Goal: Find specific page/section: Locate a particular part of the current website

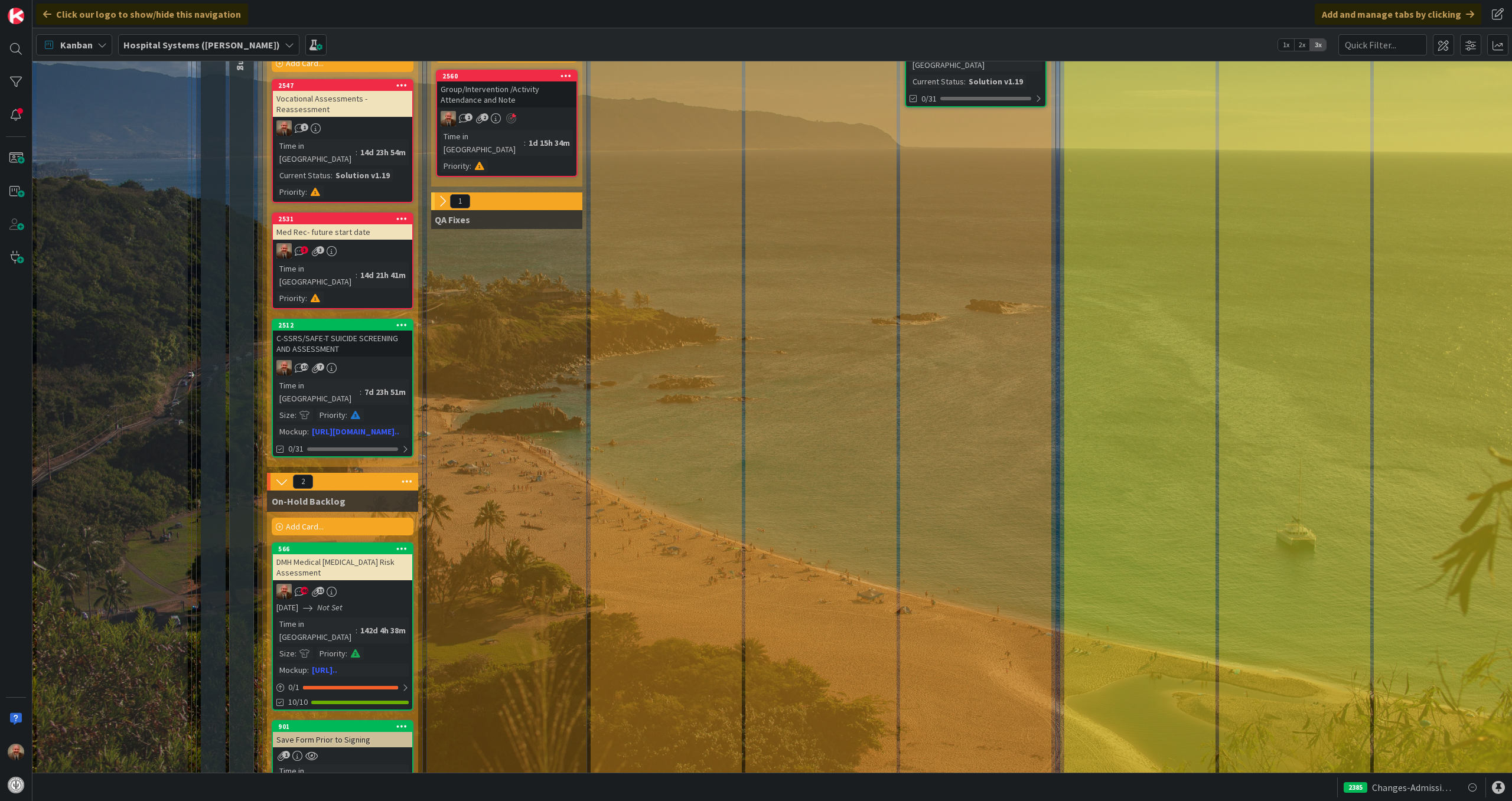
scroll to position [261, 0]
click at [498, 76] on div "2560" at bounding box center [509, 76] width 134 height 8
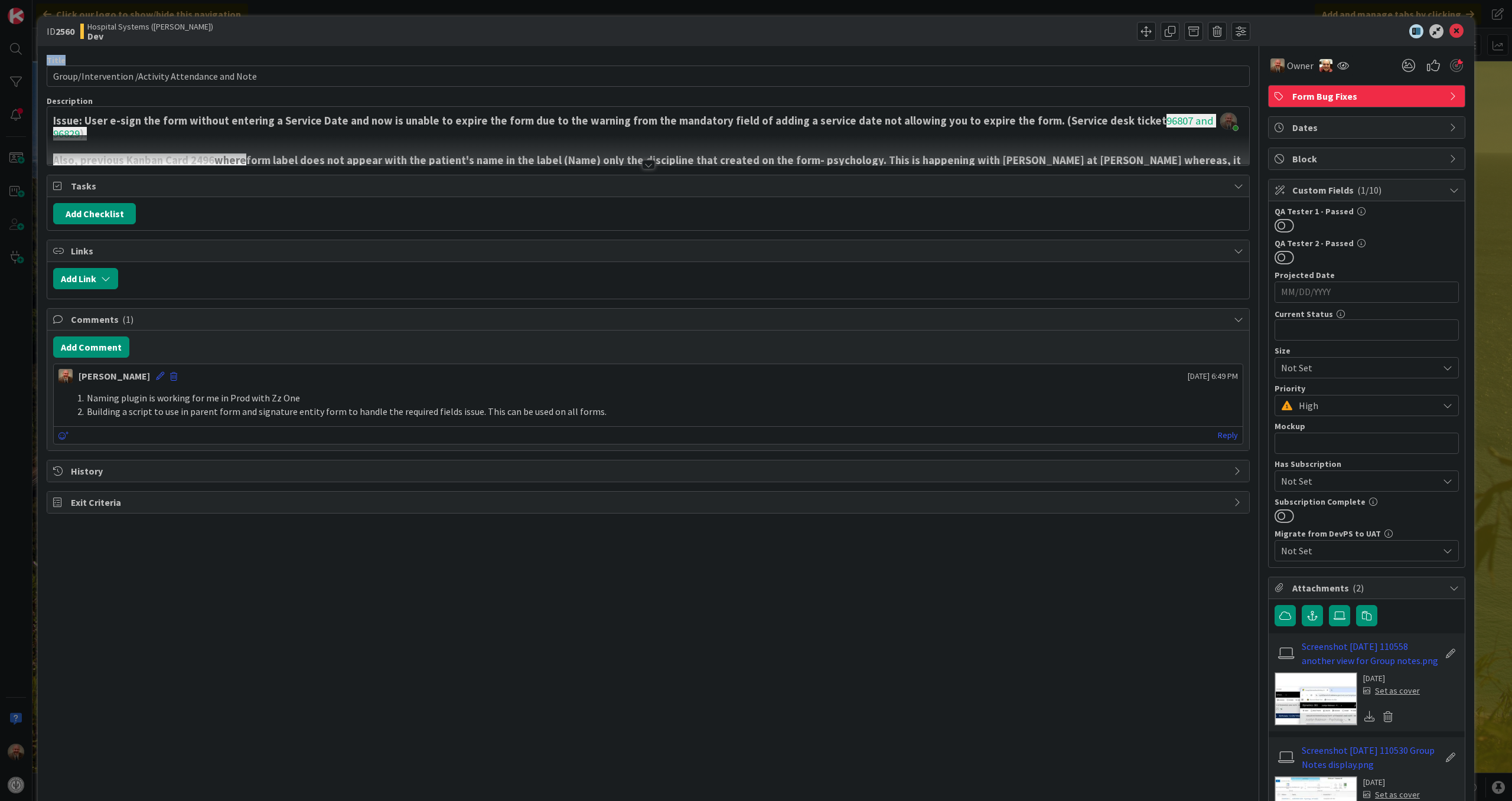
drag, startPoint x: 1100, startPoint y: 39, endPoint x: 1094, endPoint y: 56, distance: 18.0
click at [1059, 56] on div "ID 2560 Hospital Systems ([PERSON_NAME]) Dev Title 48 / 128 Group/Intervention …" at bounding box center [756, 465] width 1436 height 897
drag, startPoint x: 1094, startPoint y: 56, endPoint x: 1305, endPoint y: 31, distance: 212.5
click at [1059, 31] on div at bounding box center [1360, 31] width 209 height 14
click at [0, 755] on div "ID 2560 Hospital Systems ([PERSON_NAME]) Dev Title 48 / 128 Group/Intervention …" at bounding box center [756, 400] width 1512 height 801
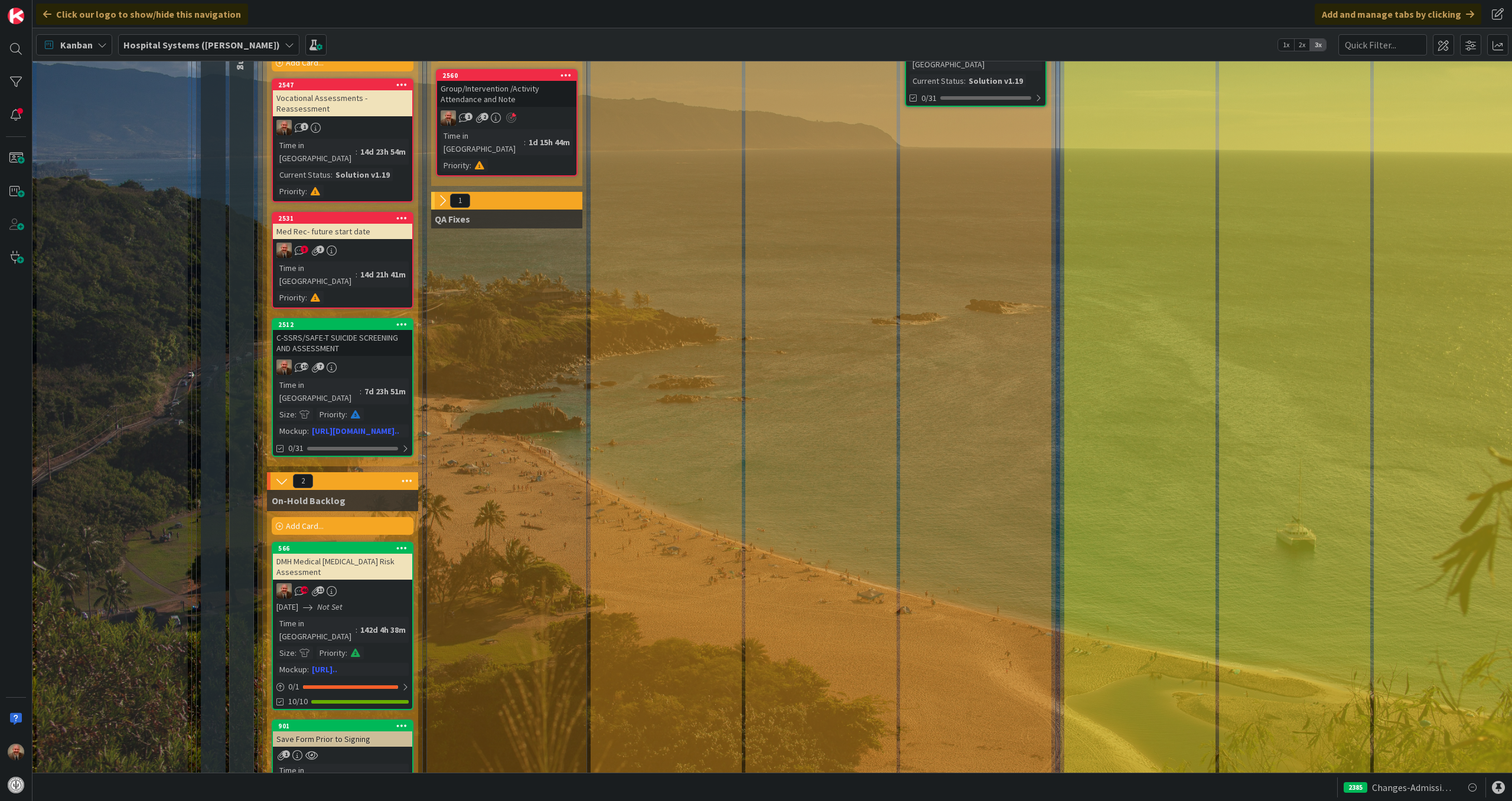
click at [0, 755] on div at bounding box center [16, 400] width 32 height 801
